Goal: Check status

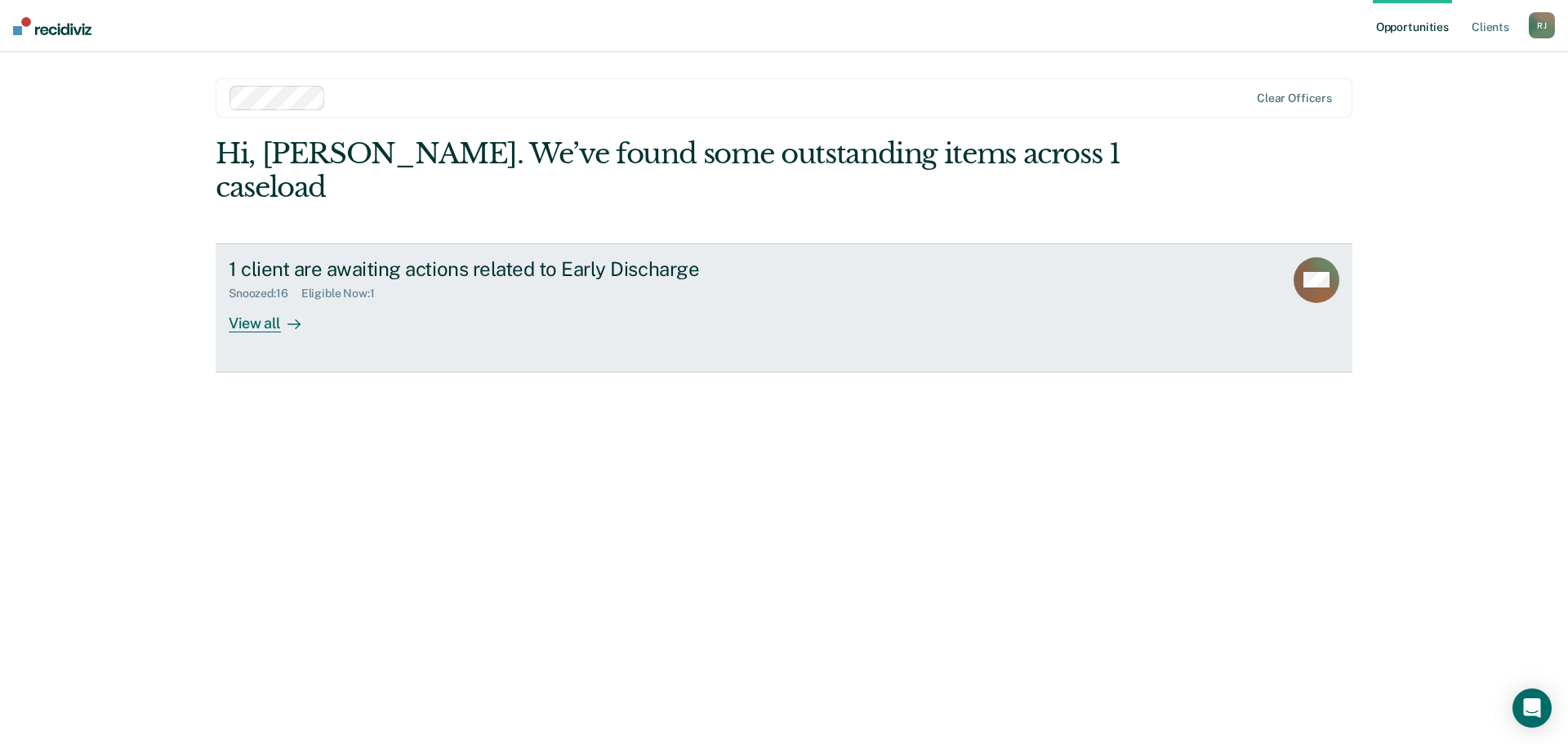
click at [270, 300] on div "View all" at bounding box center [274, 316] width 91 height 32
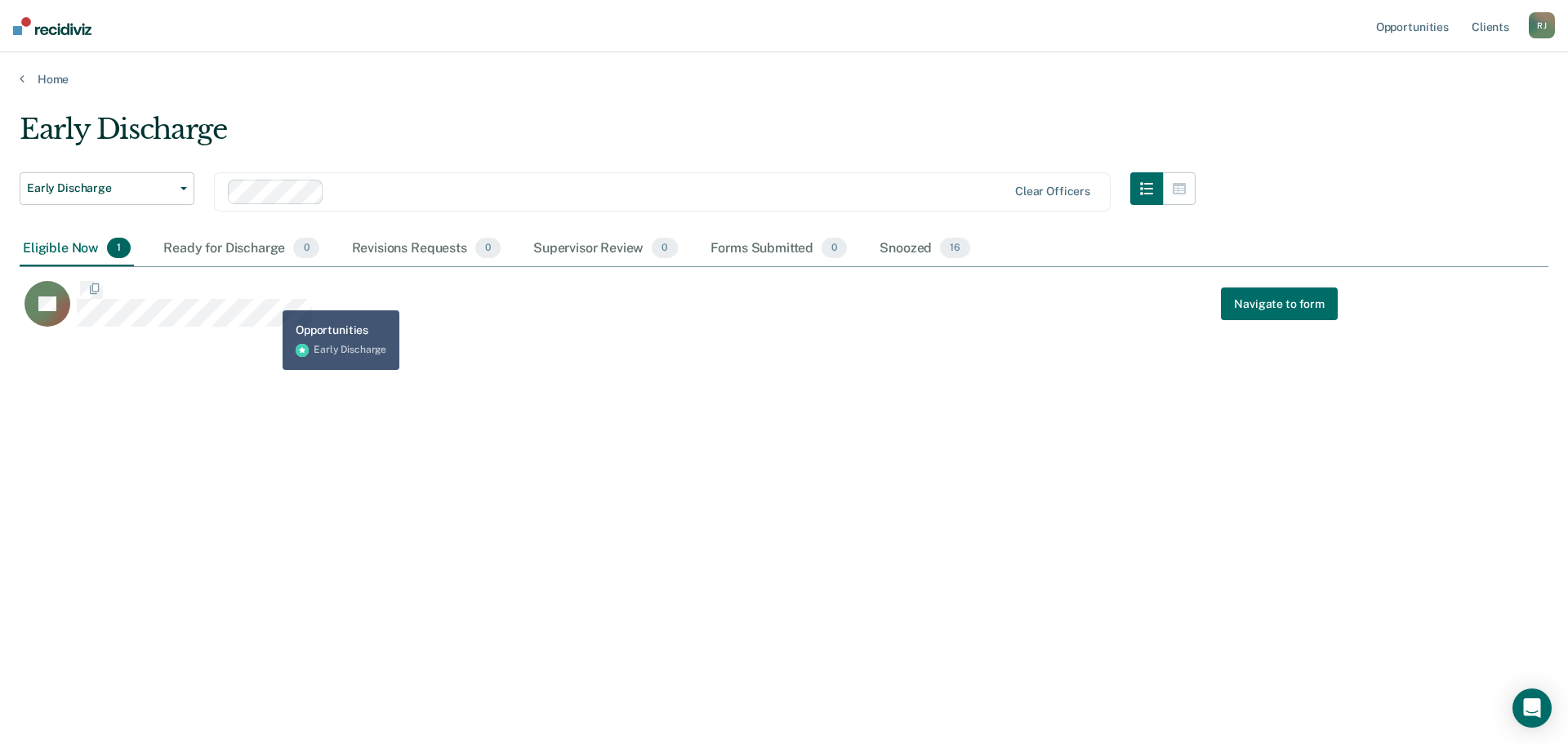
scroll to position [496, 1517]
